Goal: Transaction & Acquisition: Purchase product/service

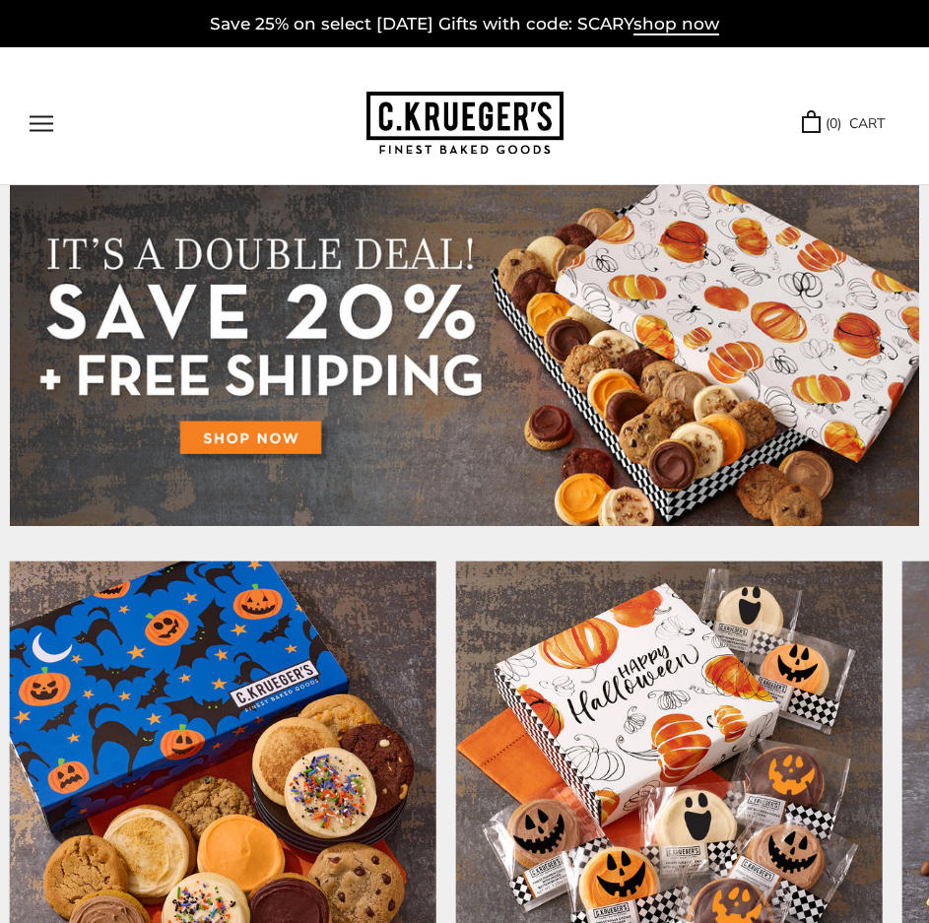
click at [30, 132] on button "Open navigation" at bounding box center [42, 123] width 24 height 17
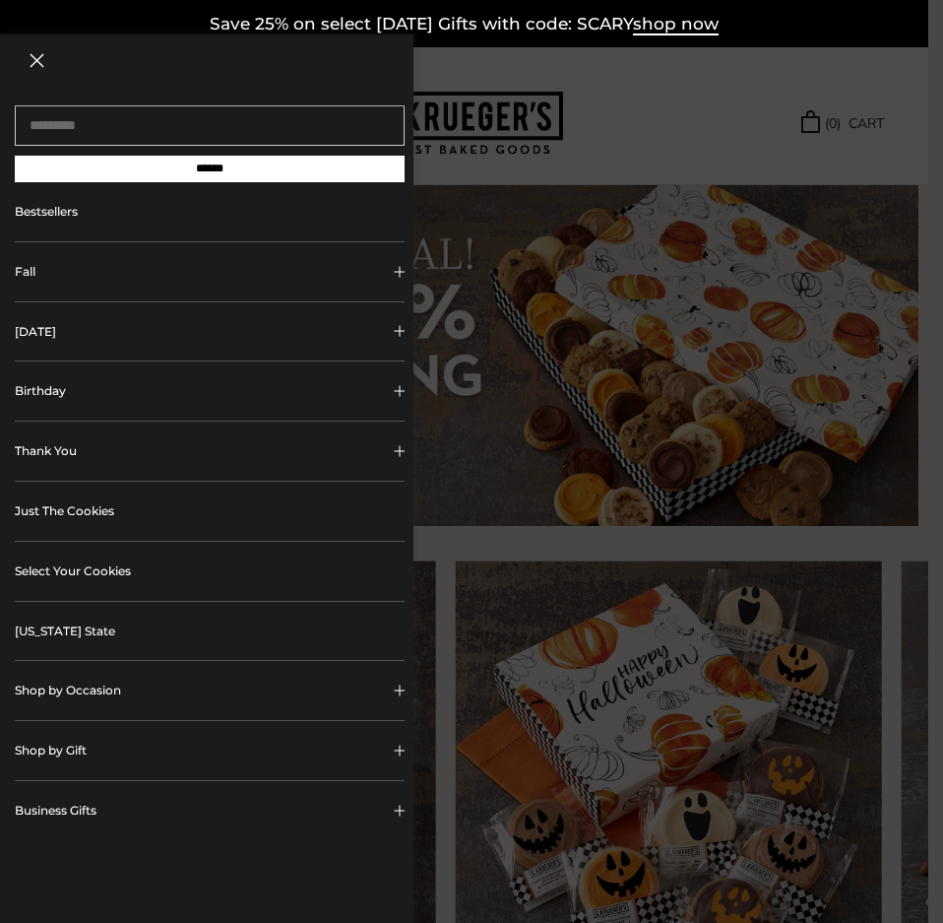
click at [119, 569] on link "Select Your Cookies" at bounding box center [210, 571] width 390 height 59
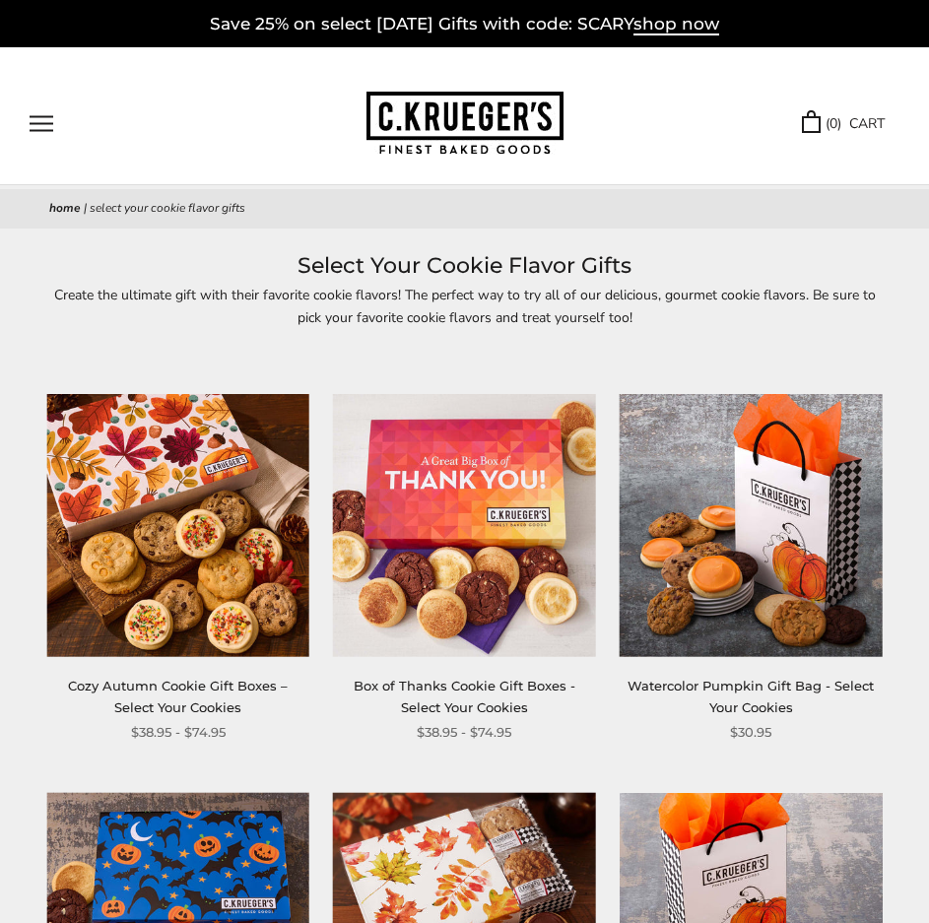
click at [30, 121] on button "Open navigation" at bounding box center [42, 123] width 24 height 17
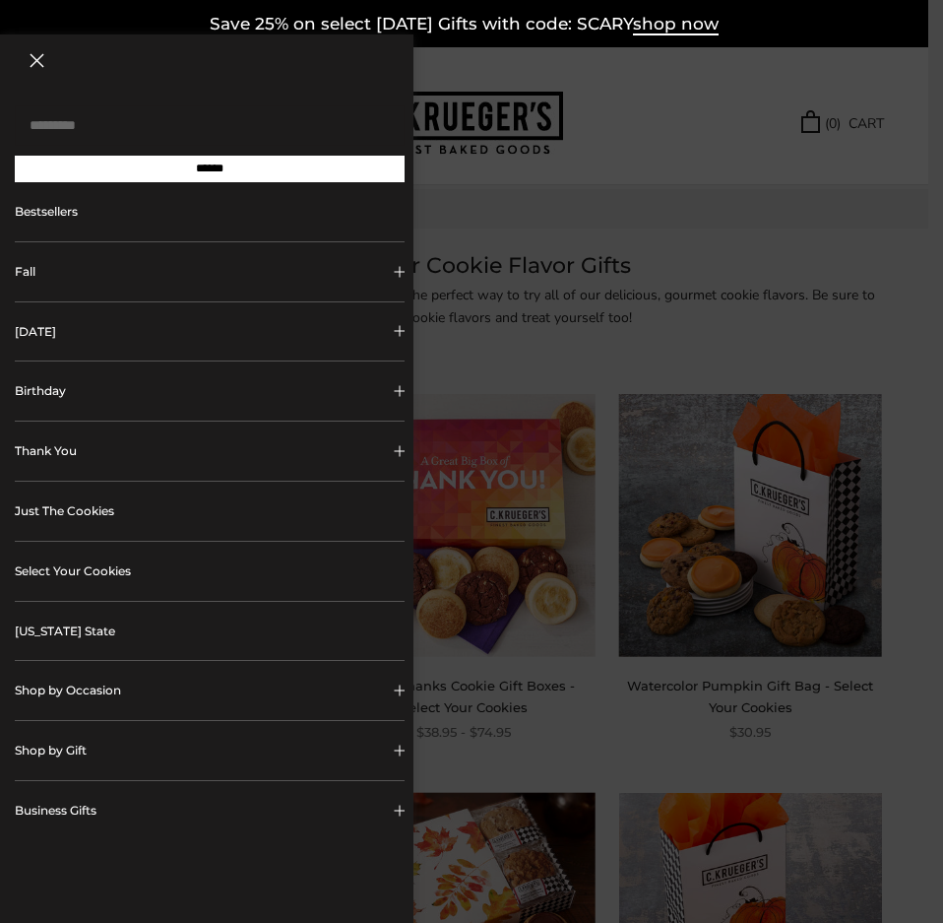
click at [120, 136] on input "Search..." at bounding box center [210, 125] width 390 height 40
type input "**********"
click at [15, 156] on input "******" at bounding box center [210, 169] width 390 height 27
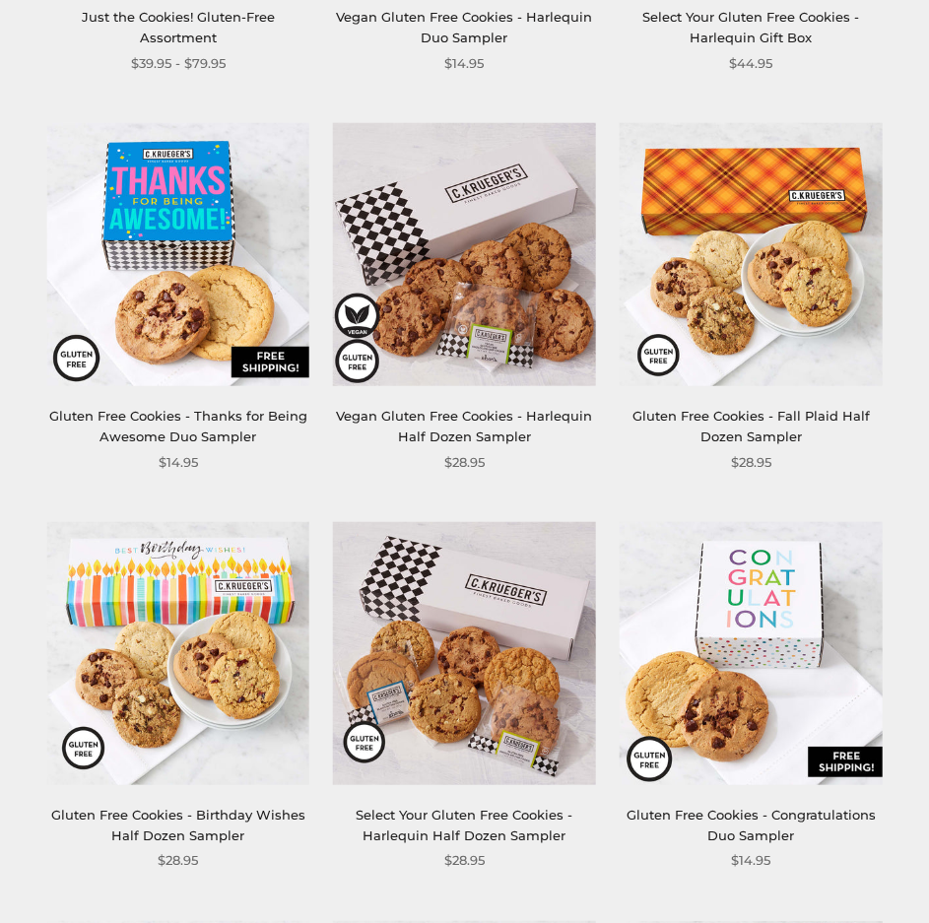
scroll to position [591, 0]
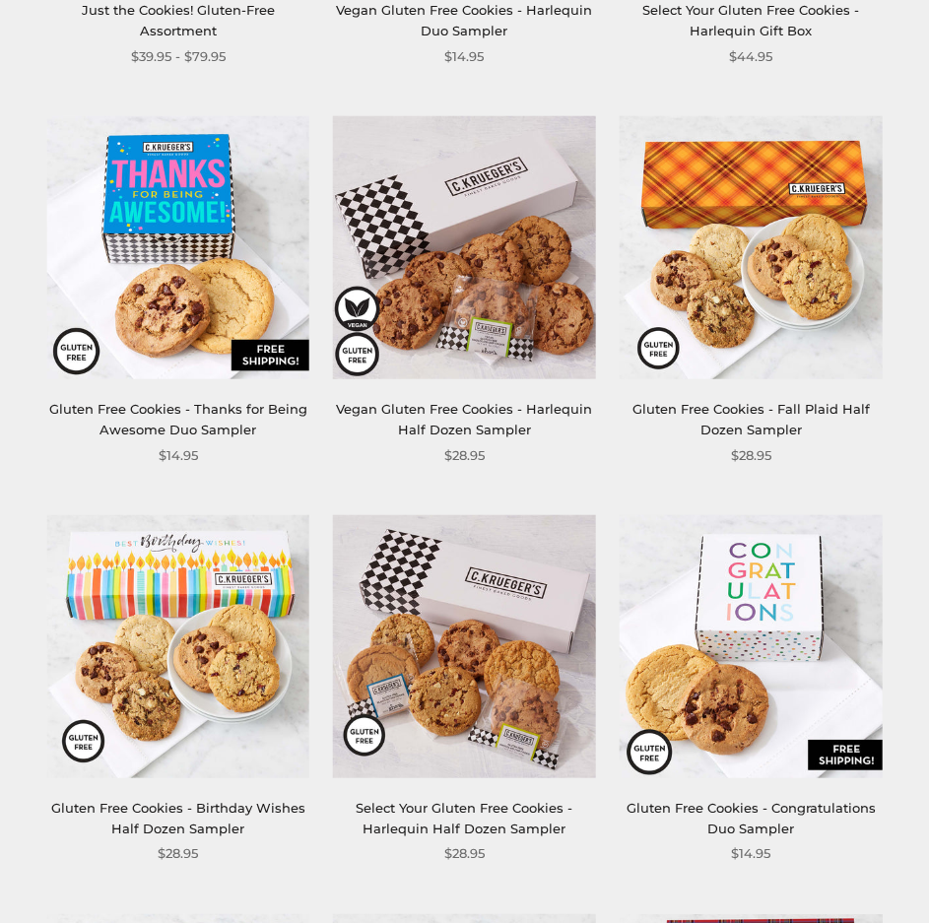
click at [455, 765] on img at bounding box center [464, 646] width 263 height 263
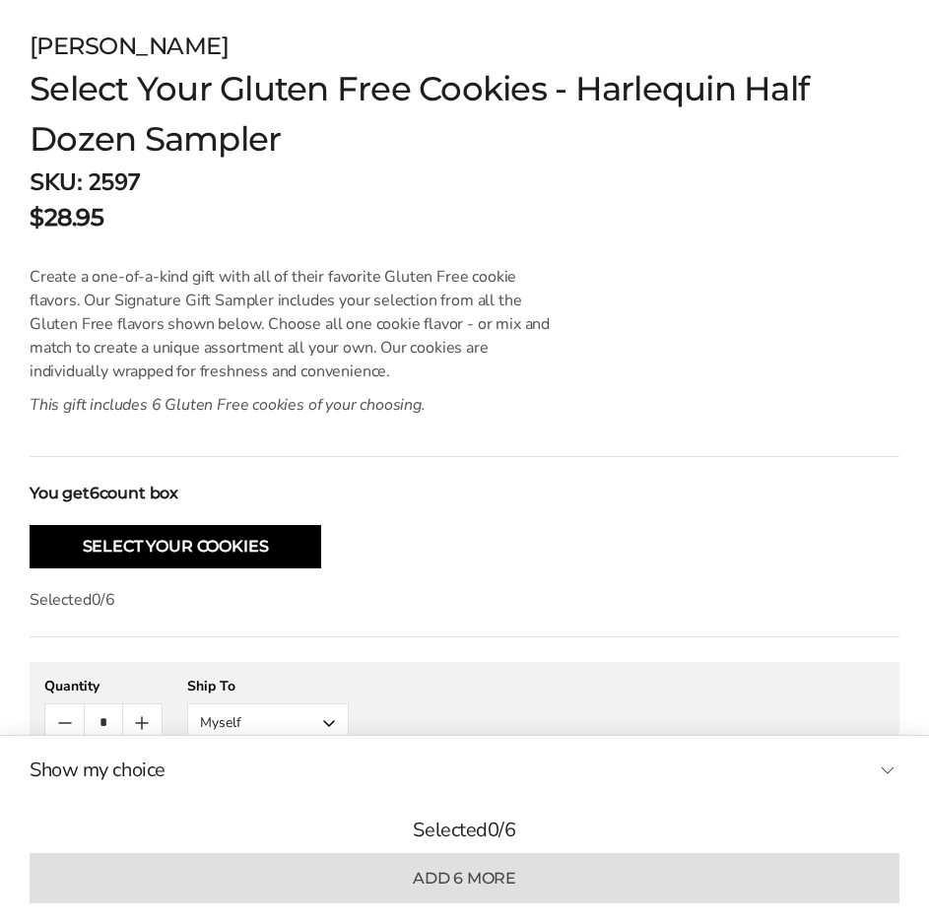
scroll to position [1182, 0]
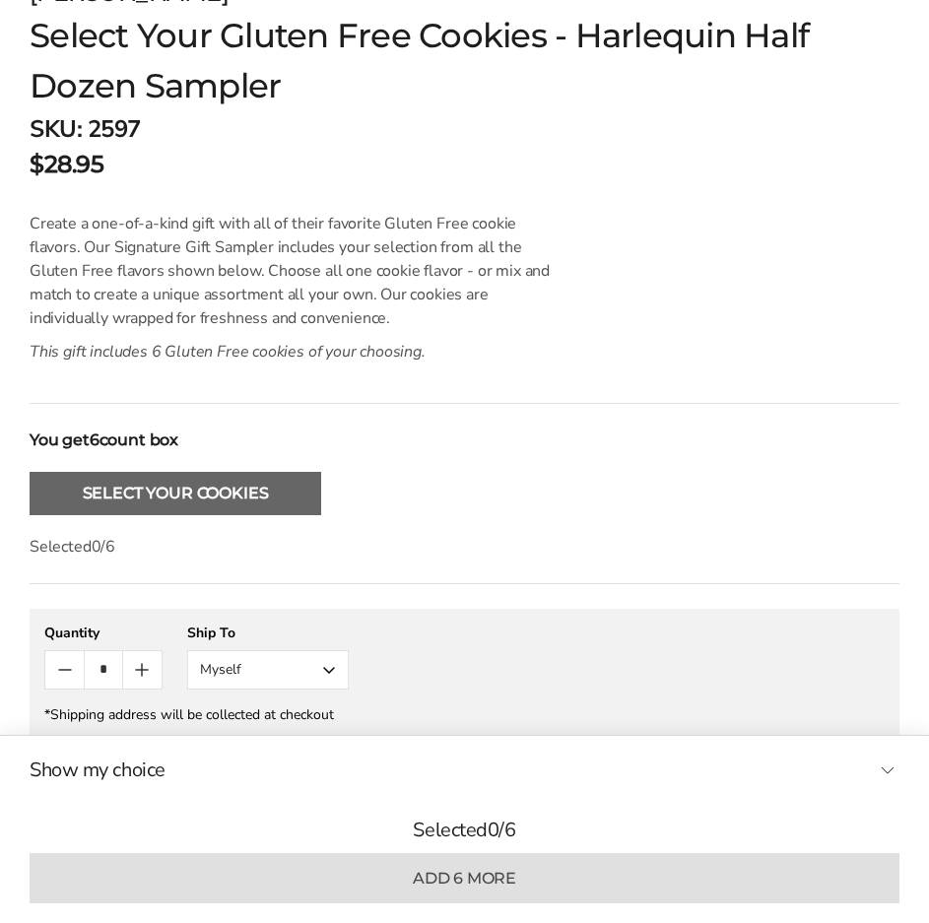
click at [216, 493] on button "Select Your Cookies" at bounding box center [175, 493] width 291 height 43
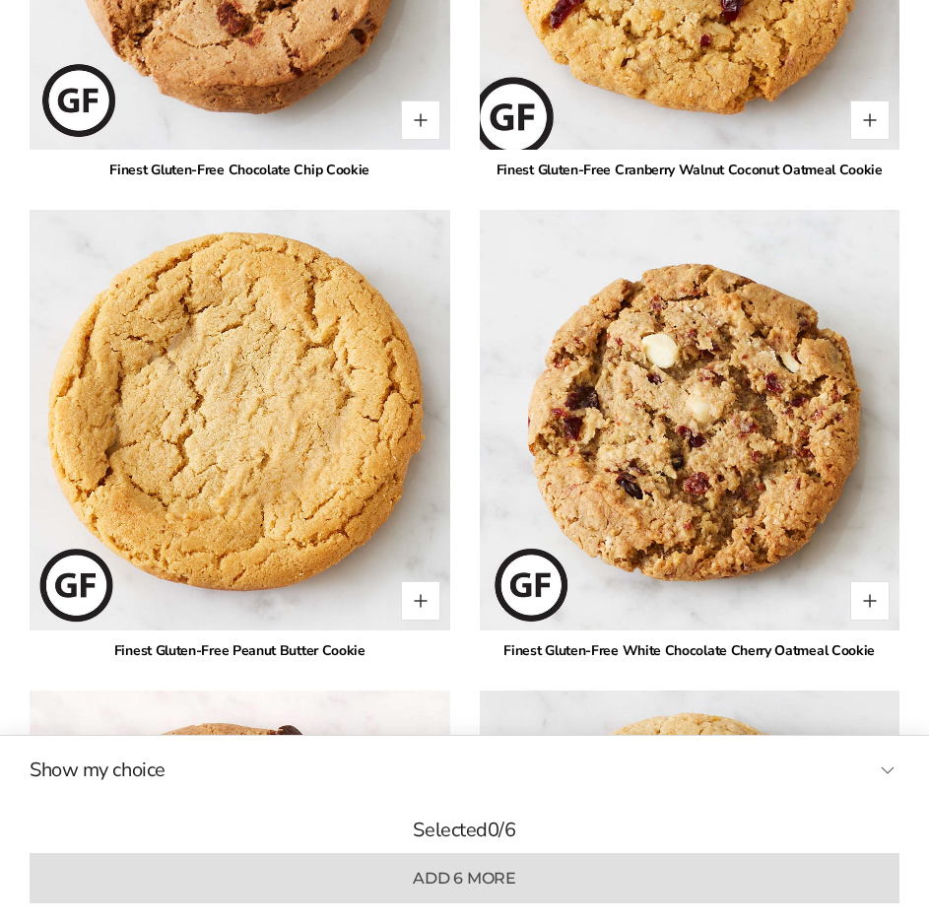
scroll to position [2352, 0]
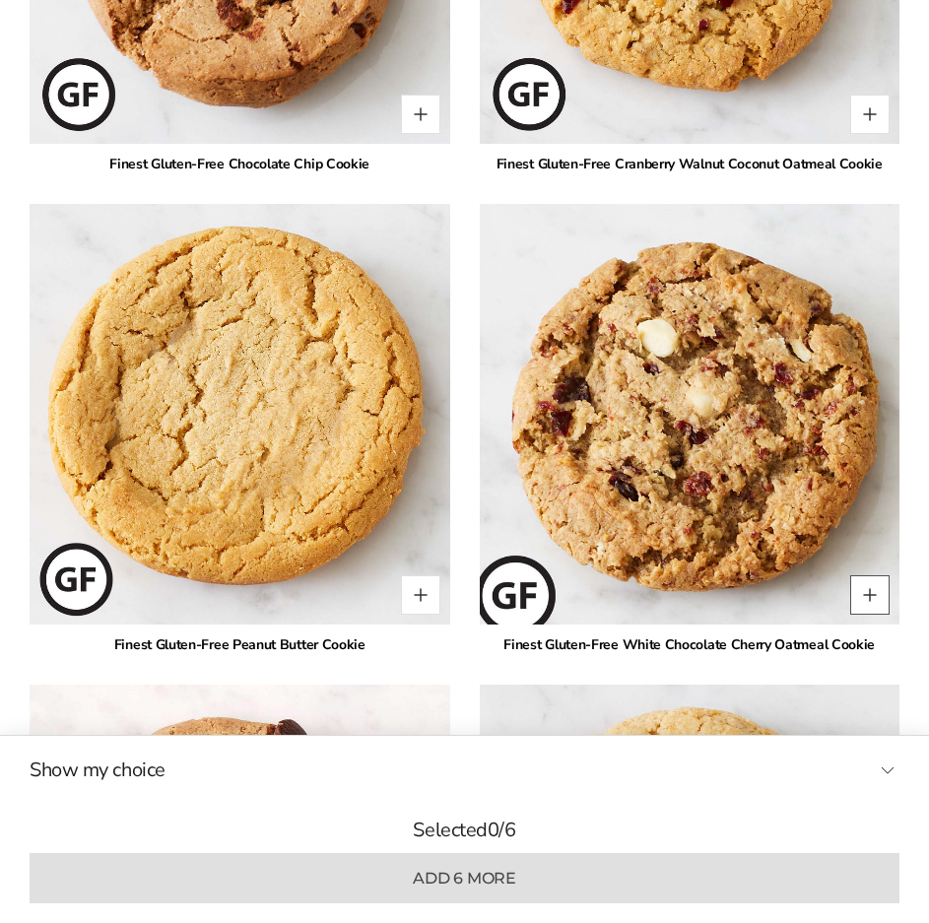
click at [868, 601] on button "Quantity button plus" at bounding box center [869, 594] width 39 height 39
click at [866, 601] on button "Quantity button plus" at bounding box center [869, 594] width 39 height 39
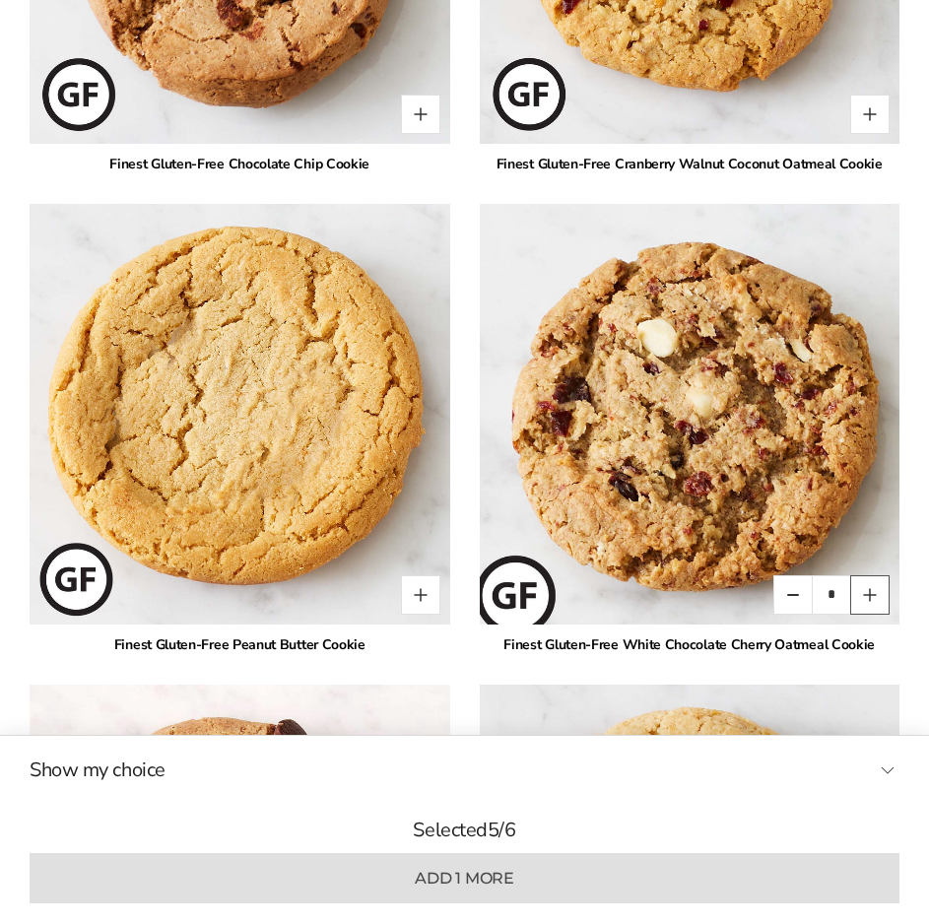
click at [866, 601] on button "Quantity button plus" at bounding box center [869, 594] width 39 height 39
type input "*"
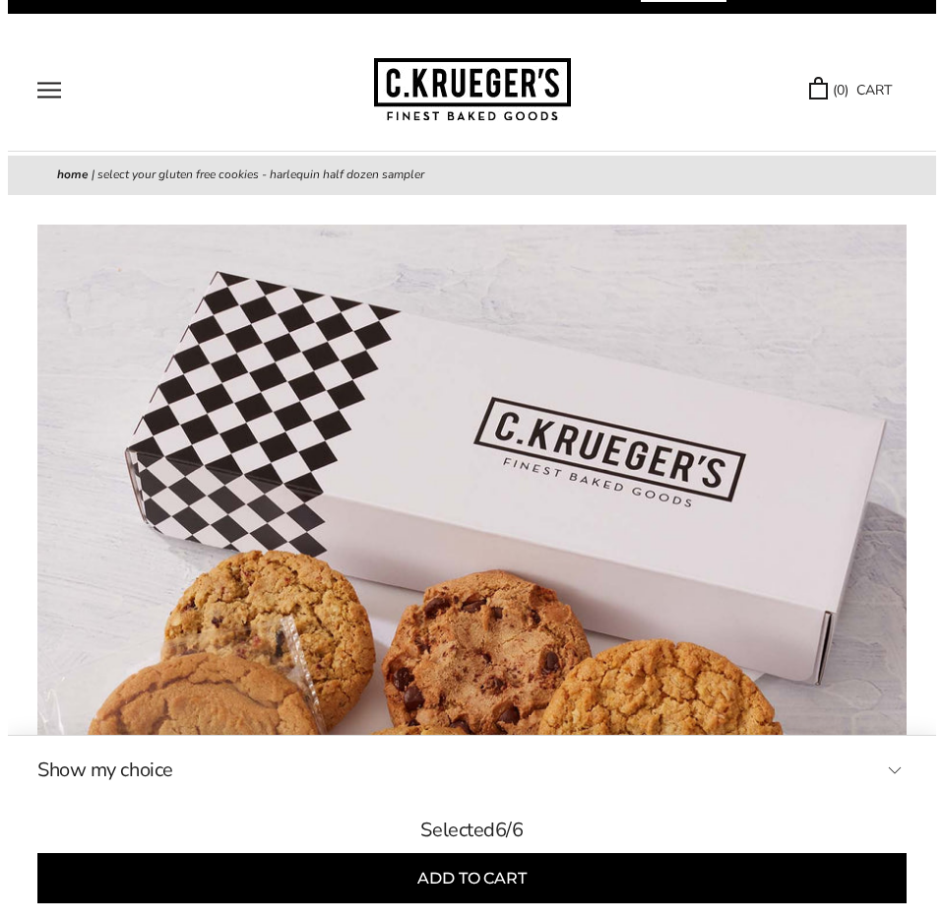
scroll to position [0, 0]
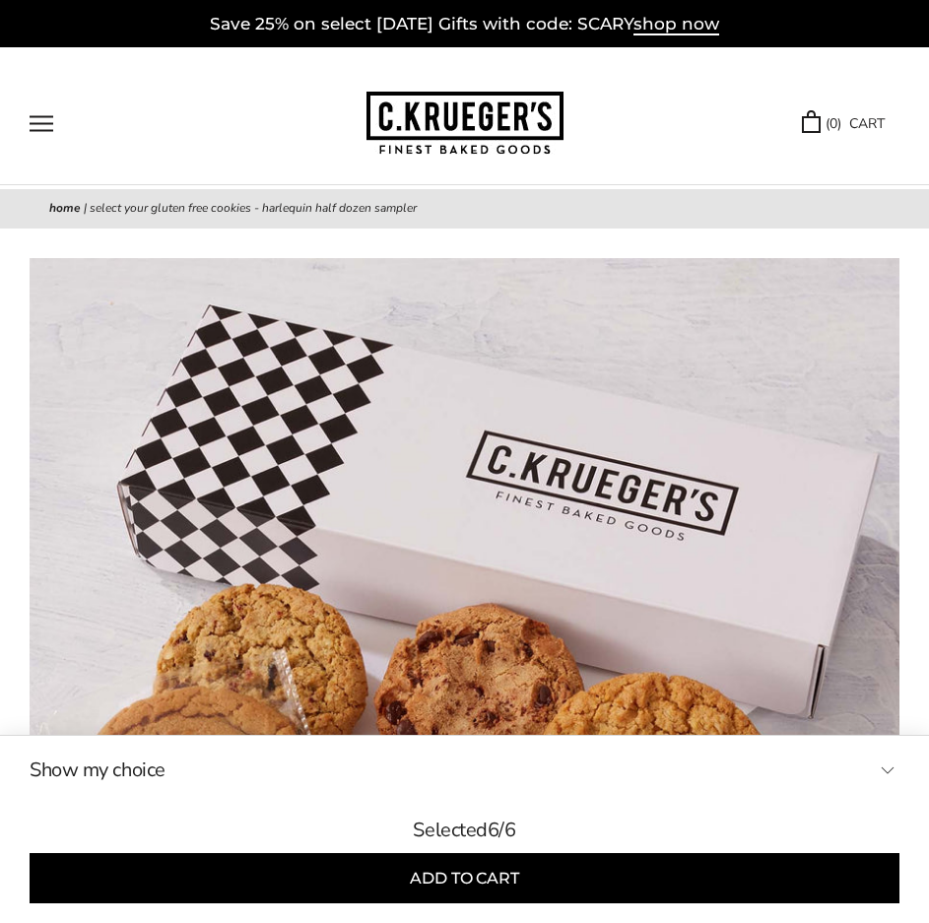
click at [49, 126] on button "Open navigation" at bounding box center [42, 123] width 24 height 17
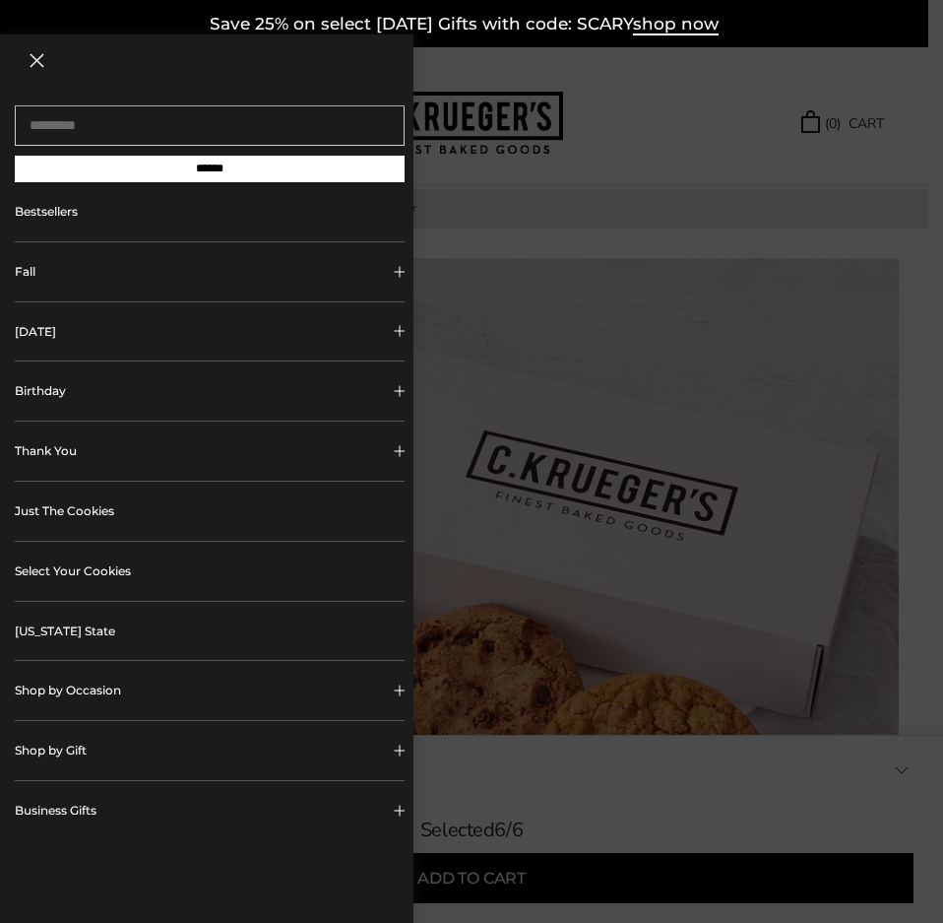
click at [79, 642] on link "[US_STATE] State" at bounding box center [210, 631] width 390 height 59
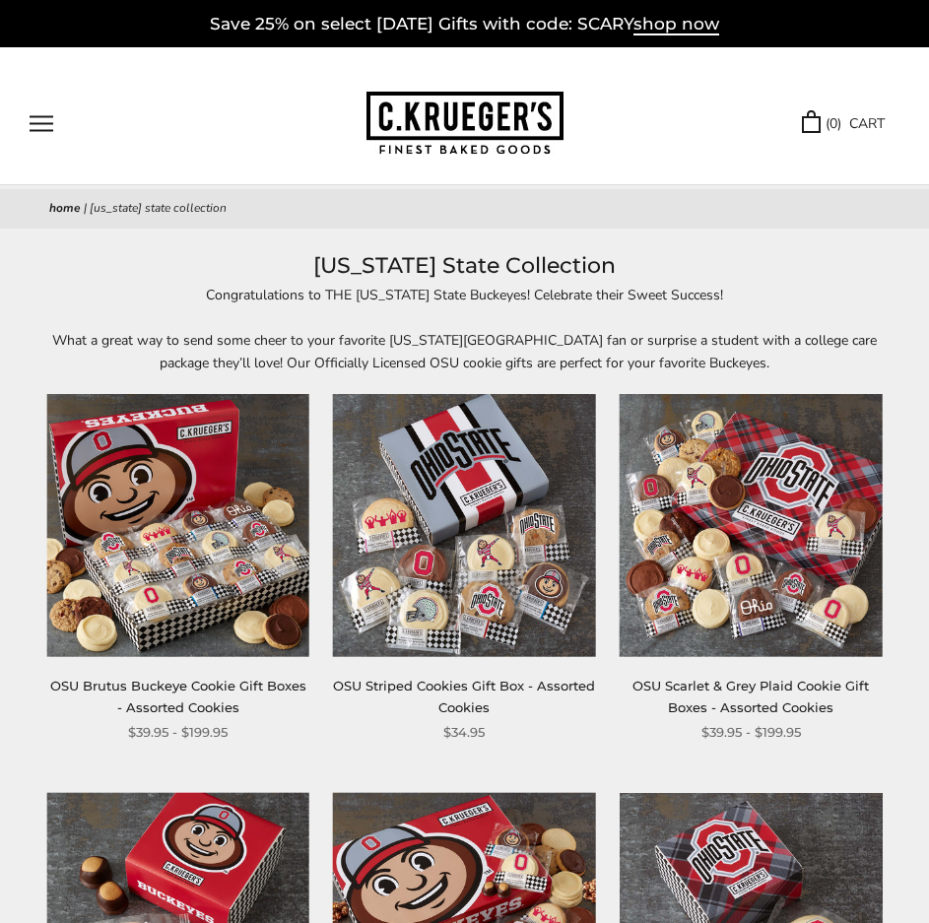
click at [36, 120] on button "Open navigation" at bounding box center [42, 123] width 24 height 17
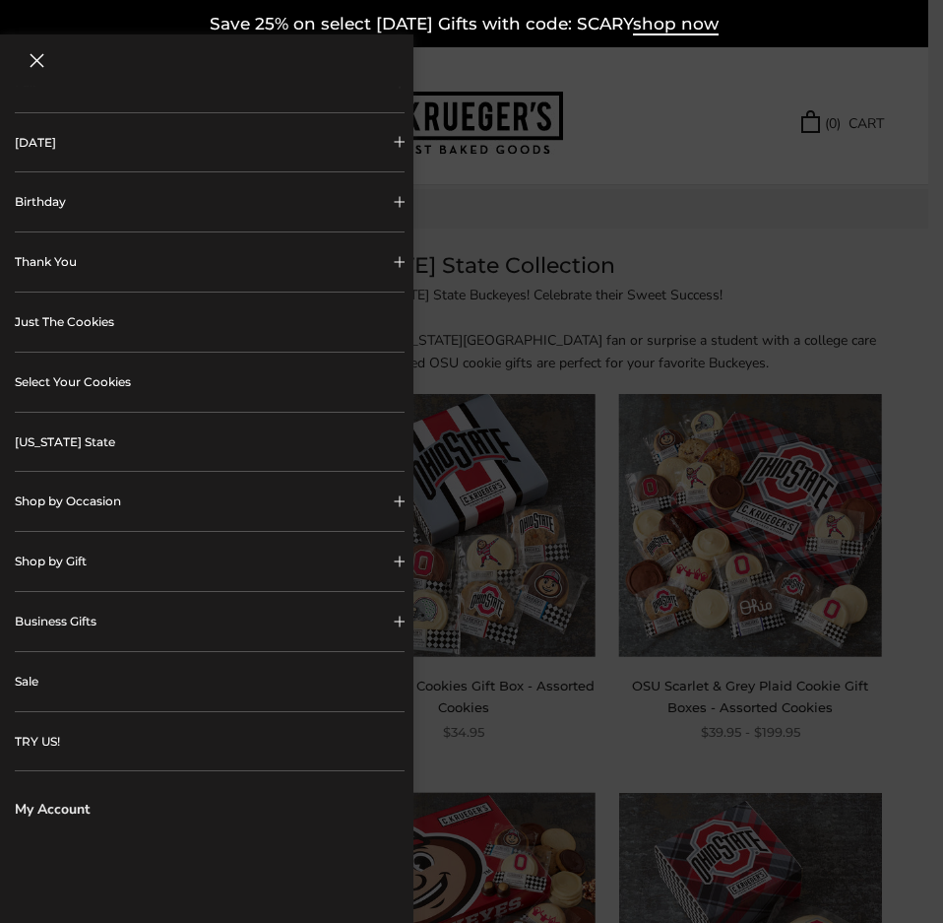
scroll to position [288, 0]
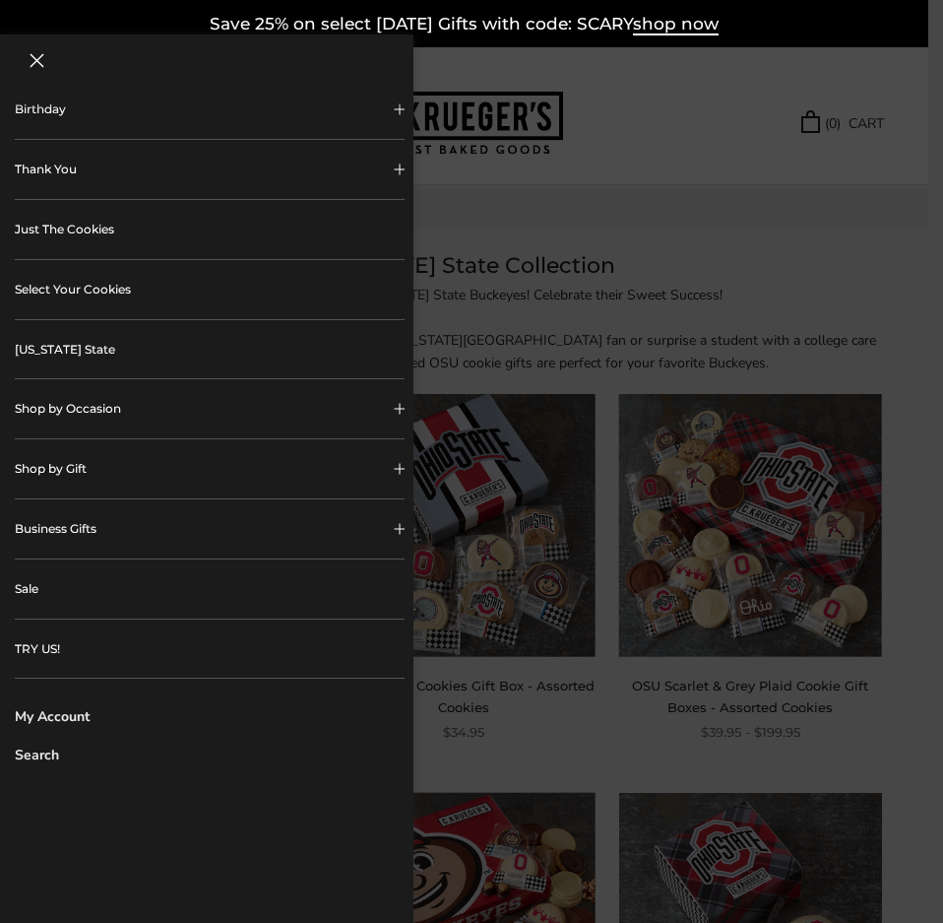
click at [46, 654] on link "TRY US!" at bounding box center [210, 648] width 390 height 59
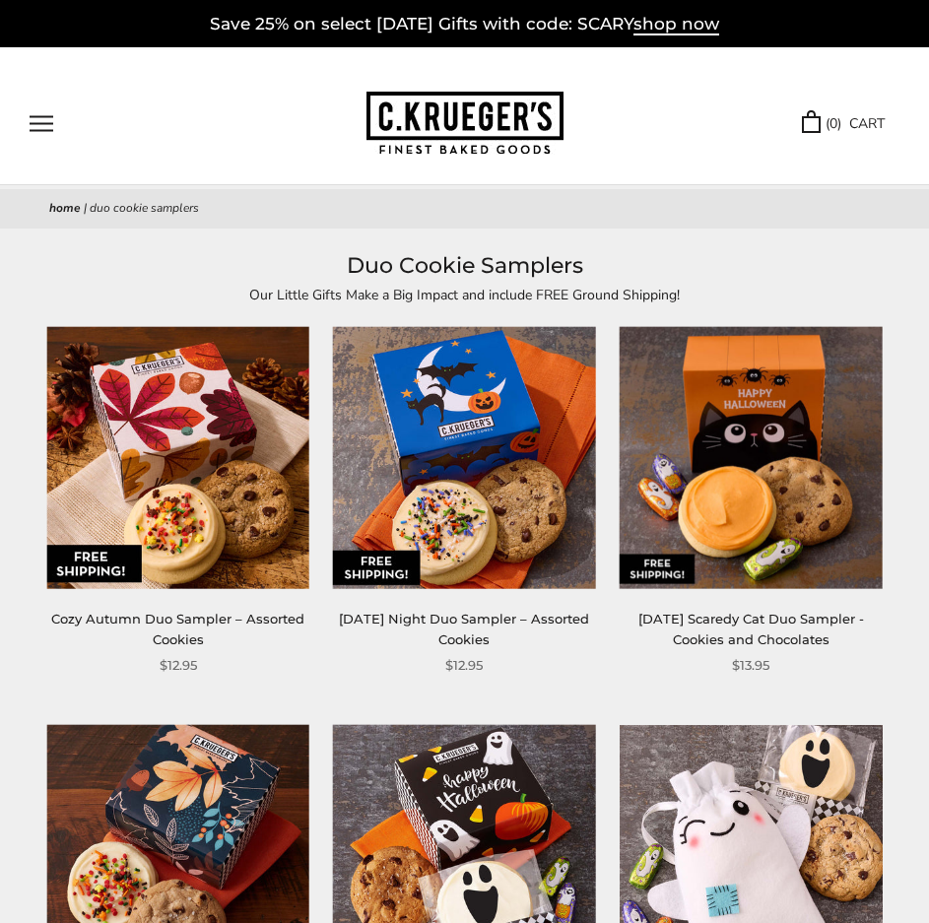
click at [51, 130] on button "Open navigation" at bounding box center [42, 123] width 24 height 17
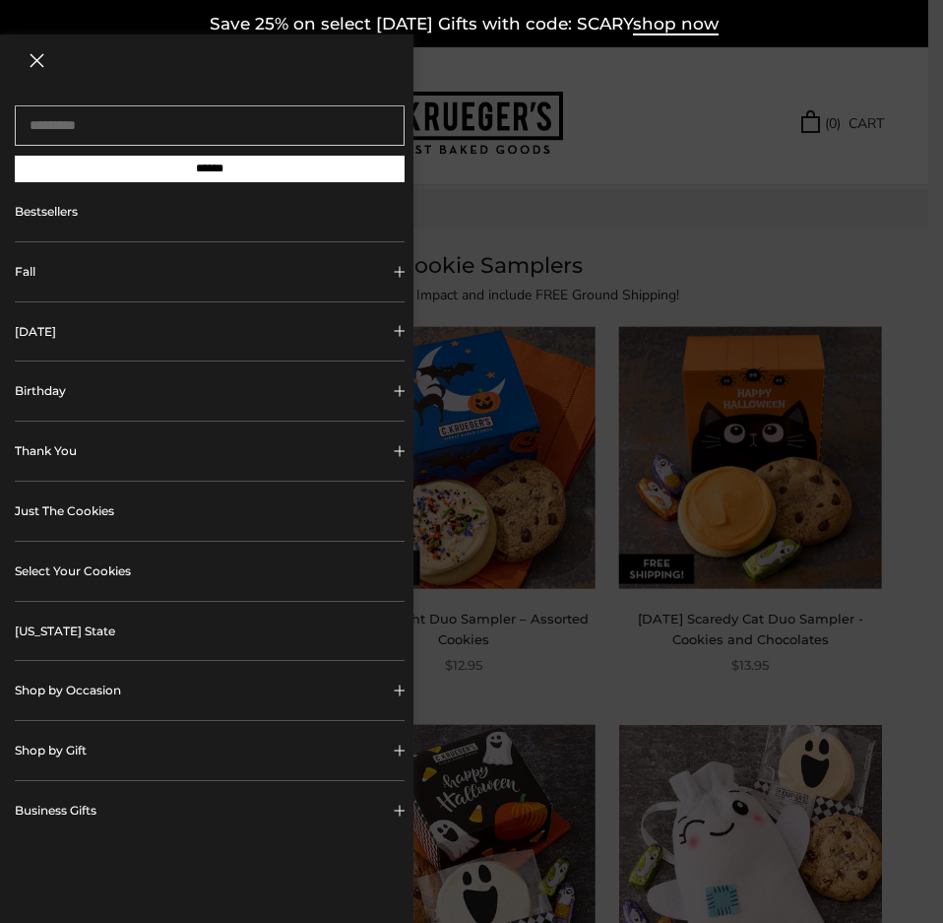
click at [394, 277] on span "Collapsible block button" at bounding box center [399, 271] width 11 height 11
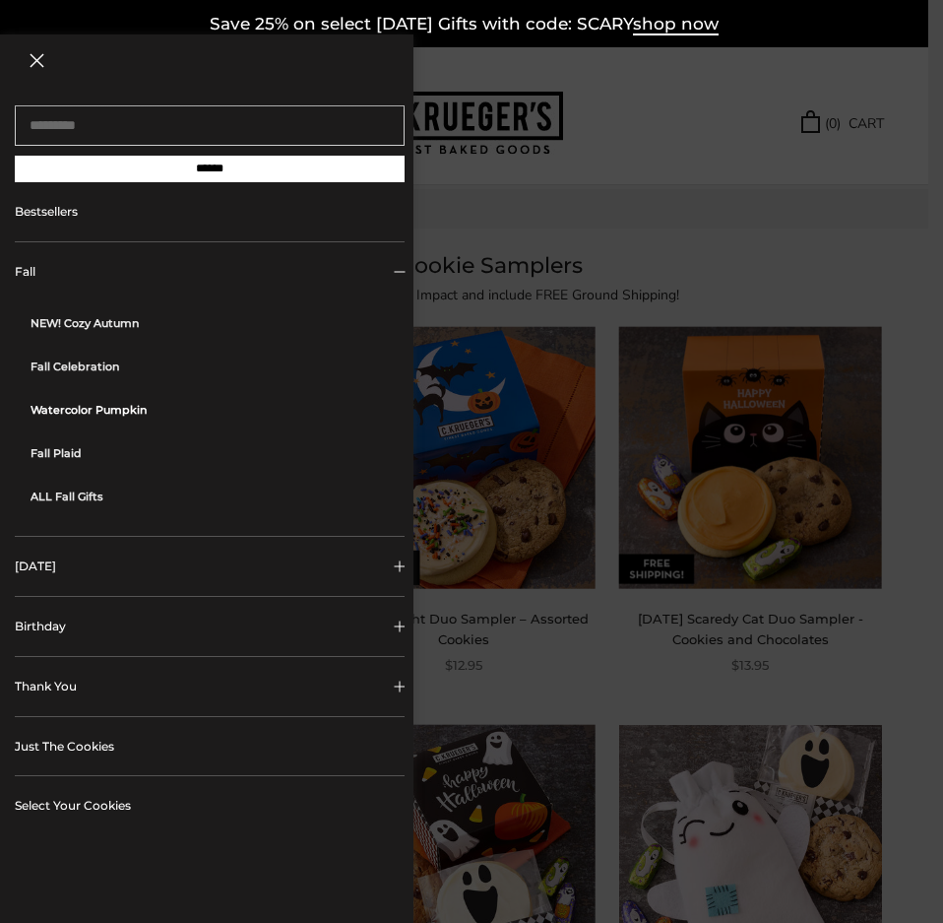
click at [119, 413] on link "Watercolor Pumpkin" at bounding box center [218, 409] width 374 height 43
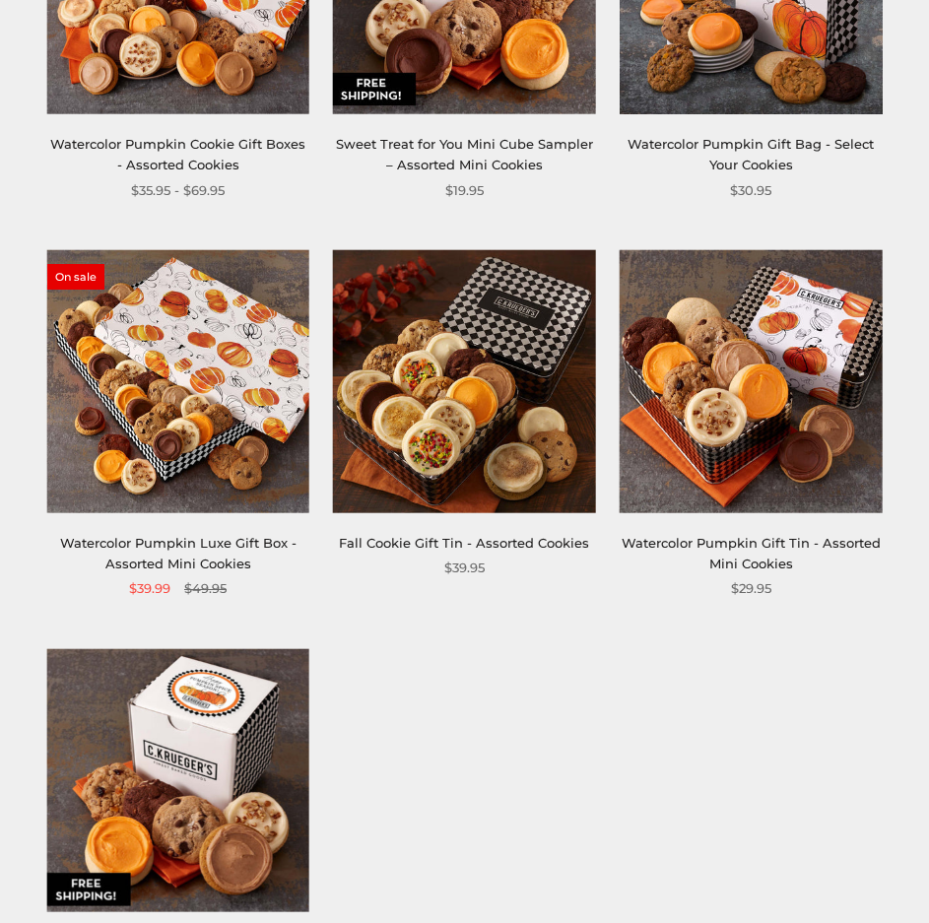
scroll to position [1083, 0]
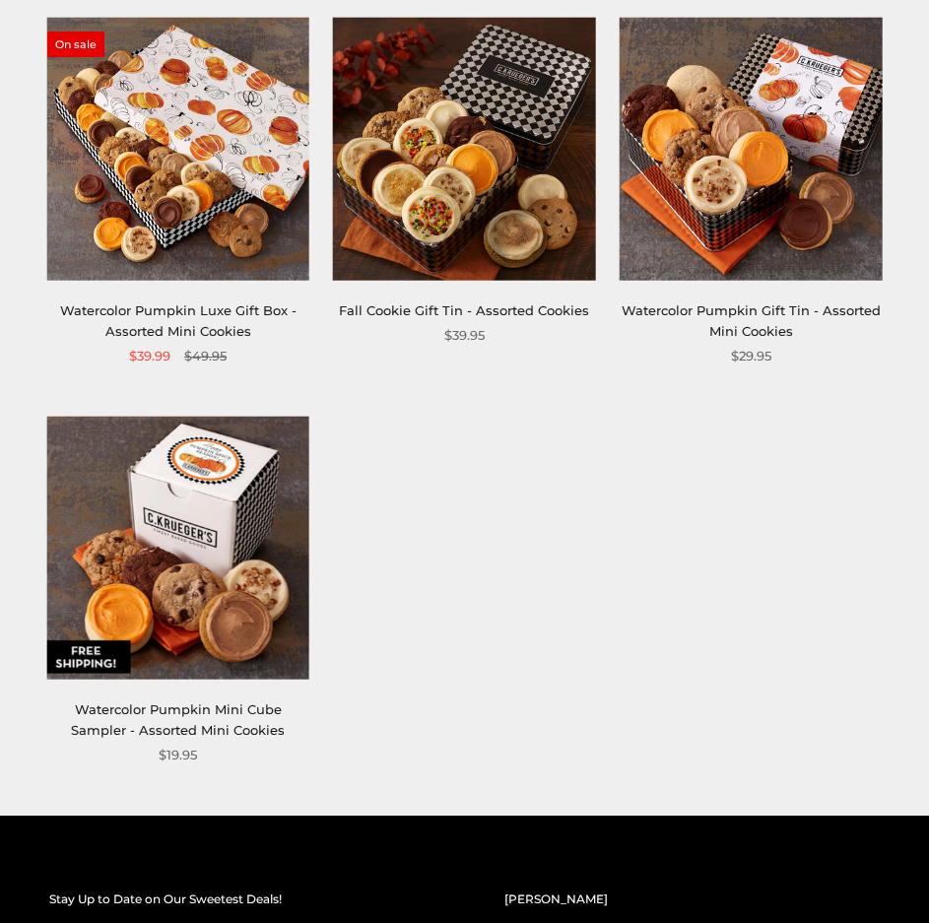
click at [521, 287] on div "Fall Cookie Gift Tin - Assorted Cookies $39.95" at bounding box center [464, 182] width 263 height 328
click at [498, 217] on img at bounding box center [464, 149] width 263 height 263
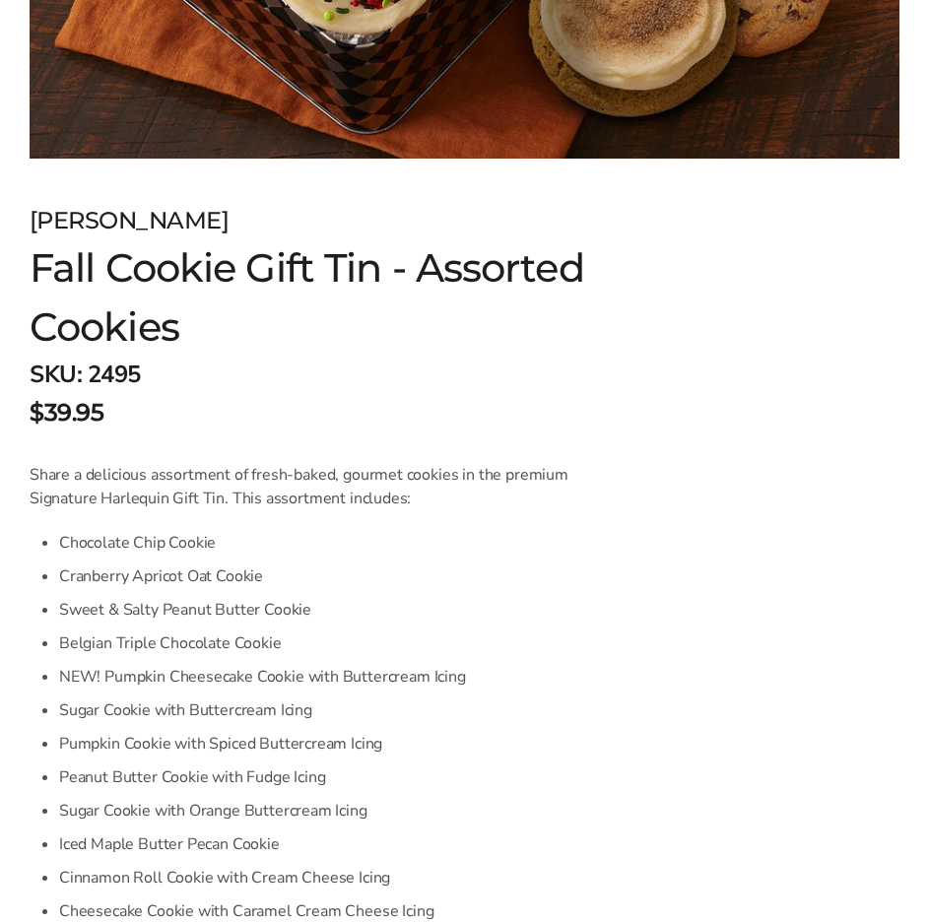
scroll to position [1182, 0]
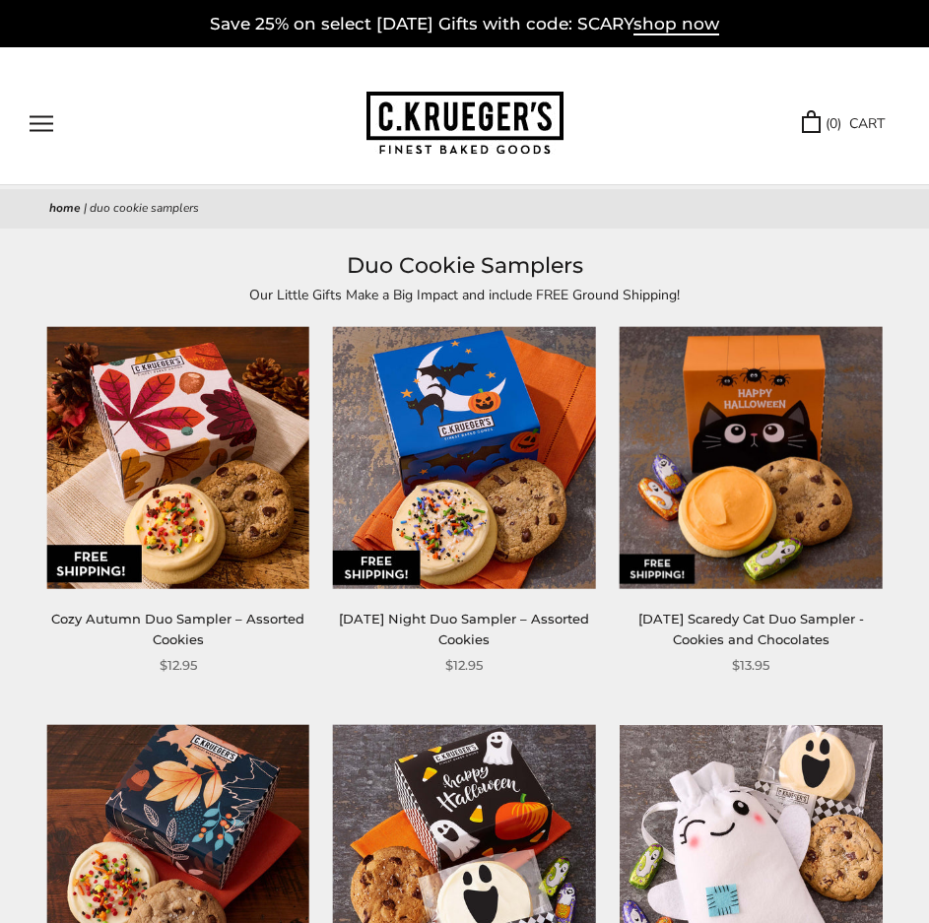
click at [46, 120] on button "Open navigation" at bounding box center [42, 123] width 24 height 17
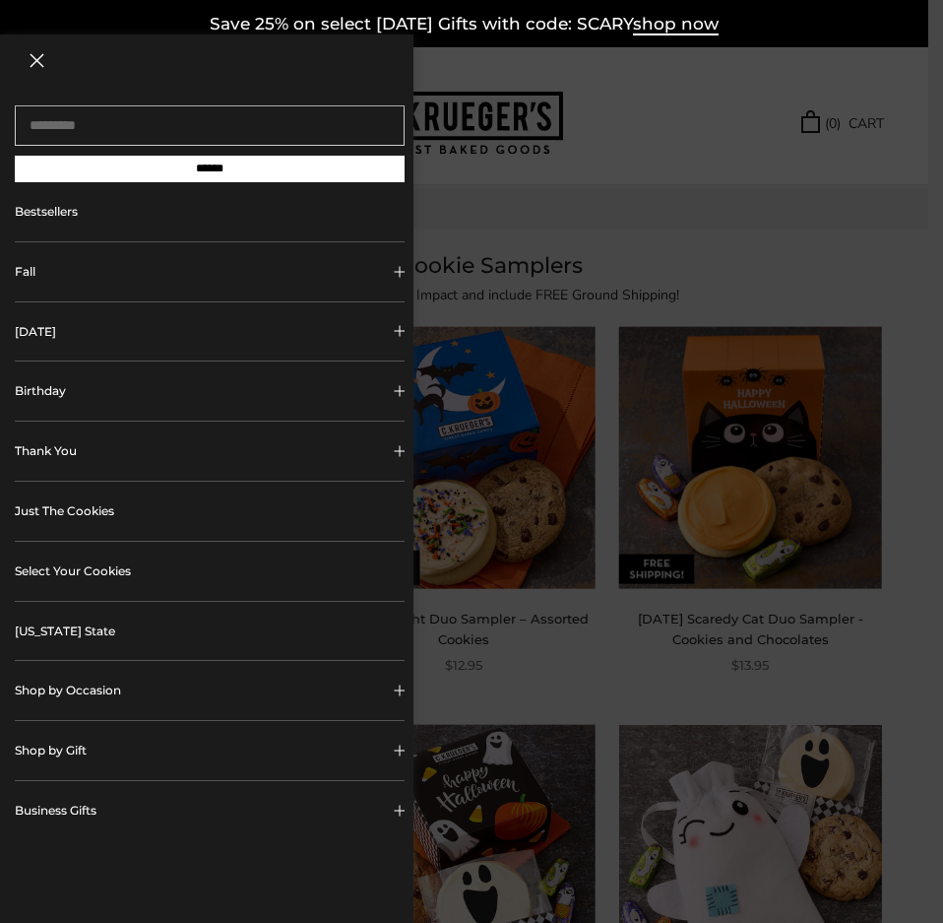
click at [45, 388] on button "Birthday" at bounding box center [210, 390] width 390 height 59
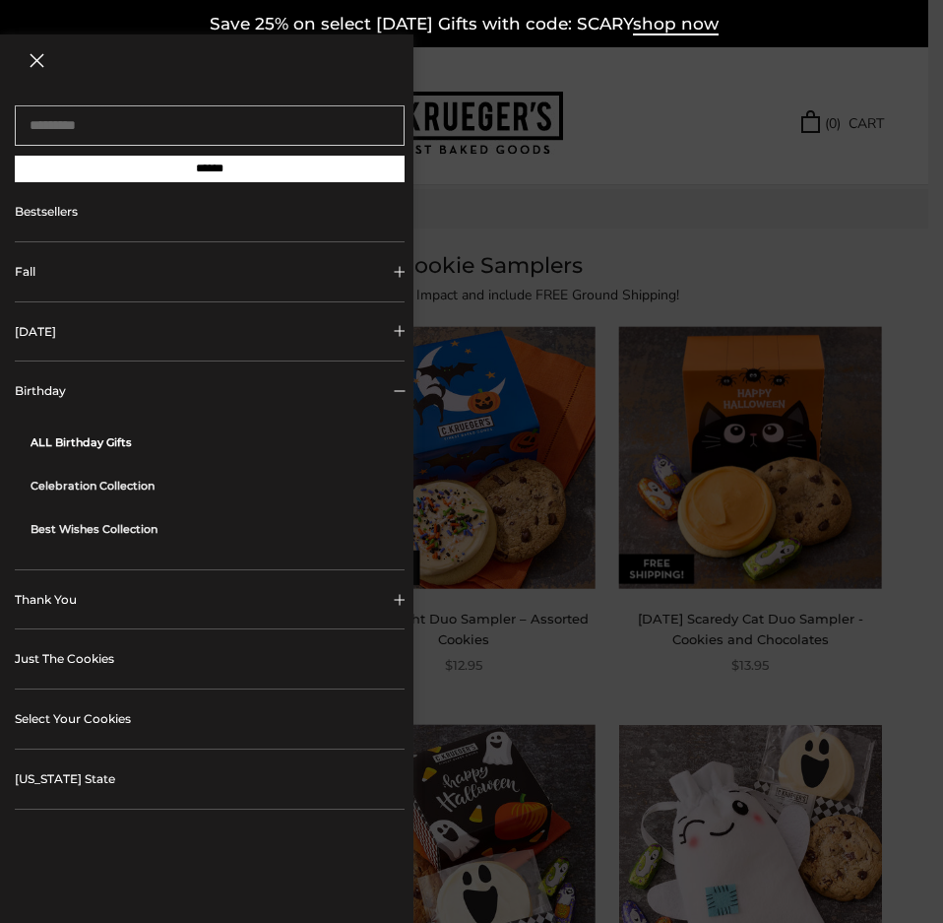
click at [106, 445] on link "ALL Birthday Gifts" at bounding box center [218, 441] width 374 height 43
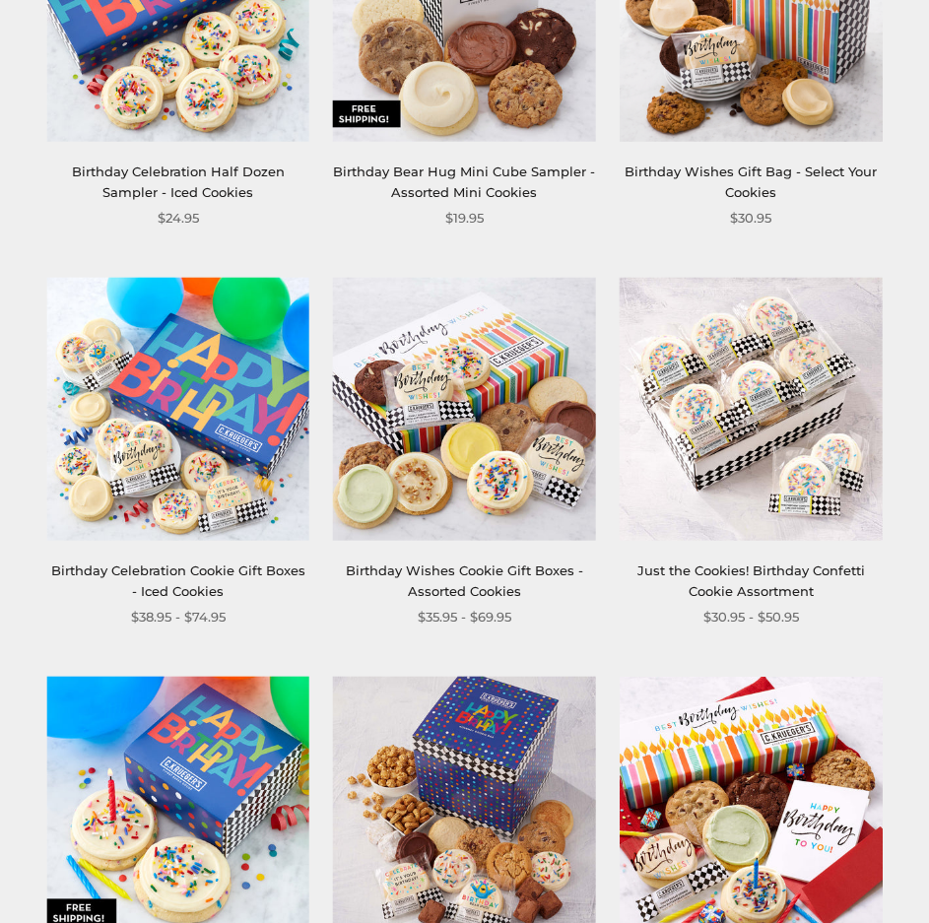
scroll to position [2166, 0]
